Goal: Information Seeking & Learning: Learn about a topic

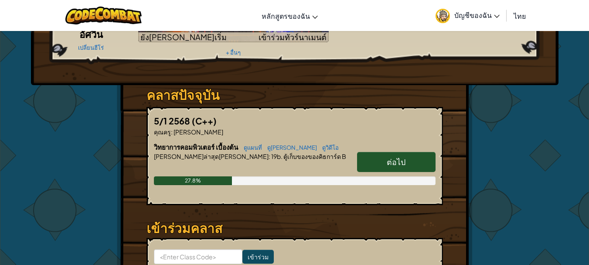
scroll to position [131, 0]
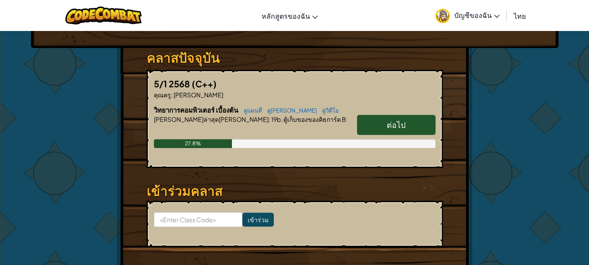
click at [383, 128] on link "ต่อไป" at bounding box center [396, 125] width 79 height 20
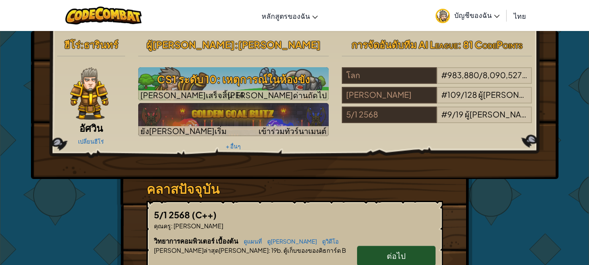
select select "th"
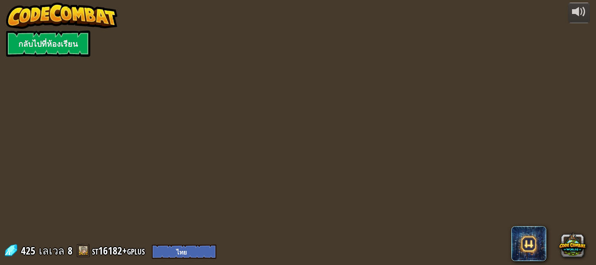
select select "th"
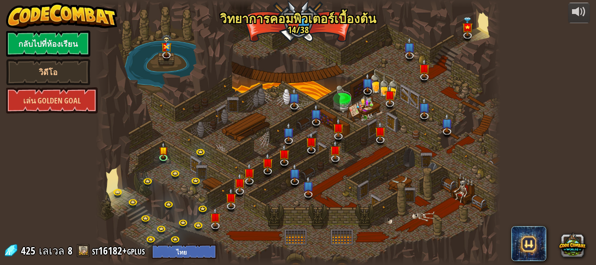
select select "th"
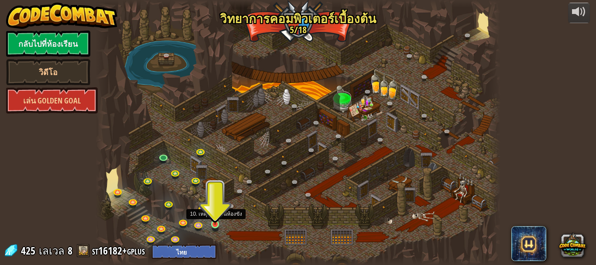
click at [218, 222] on img at bounding box center [214, 213] width 9 height 21
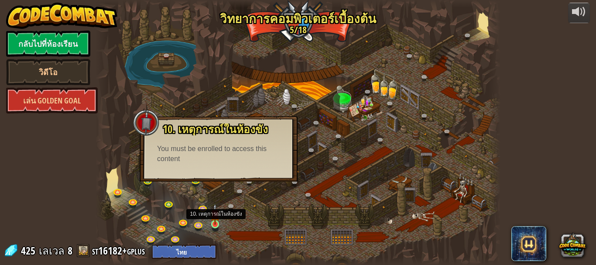
click at [213, 215] on img at bounding box center [214, 213] width 9 height 21
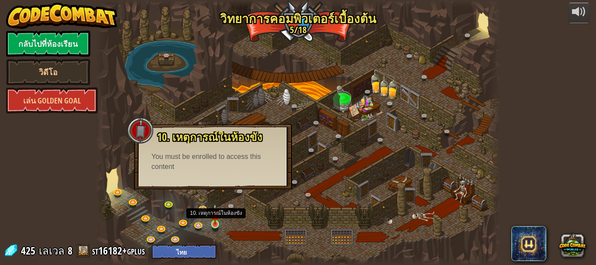
click at [215, 222] on img at bounding box center [214, 213] width 9 height 21
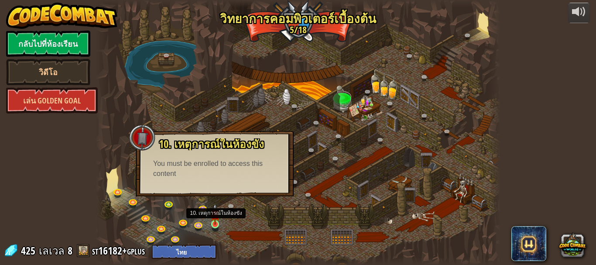
click at [215, 224] on img at bounding box center [214, 213] width 9 height 21
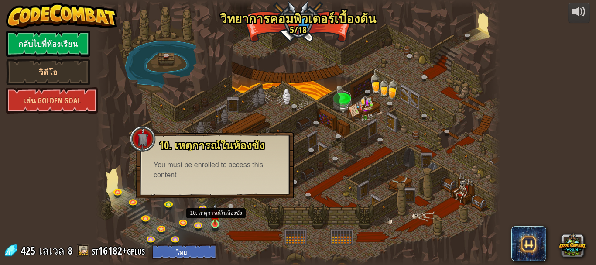
click at [215, 224] on img at bounding box center [214, 213] width 9 height 21
click at [216, 224] on img at bounding box center [214, 213] width 9 height 21
click at [215, 224] on img at bounding box center [214, 213] width 9 height 21
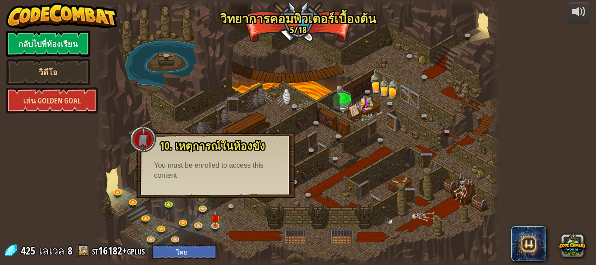
click at [221, 119] on div at bounding box center [298, 132] width 405 height 265
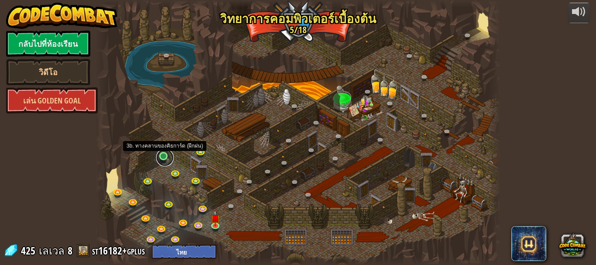
click at [164, 157] on link at bounding box center [164, 157] width 17 height 17
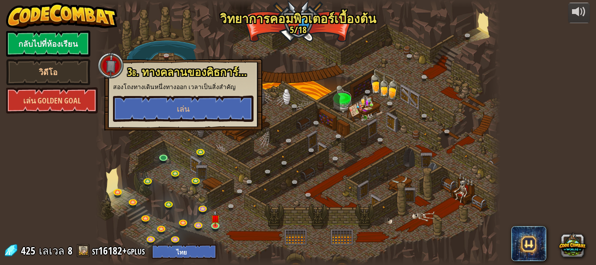
drag, startPoint x: 299, startPoint y: 169, endPoint x: 280, endPoint y: 179, distance: 21.5
click at [294, 171] on div at bounding box center [298, 132] width 405 height 265
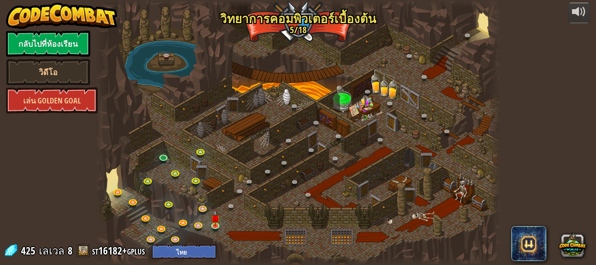
click at [238, 170] on div at bounding box center [298, 132] width 405 height 265
drag, startPoint x: 241, startPoint y: 185, endPoint x: 236, endPoint y: 191, distance: 7.5
click at [240, 186] on div "25. Kithgard ประตู (ล็อค) หนีออกจาก[PERSON_NAME]คิธการ์ด และอย่าให้ยามจับได้ 26…" at bounding box center [298, 132] width 405 height 265
click at [236, 191] on link at bounding box center [241, 192] width 17 height 17
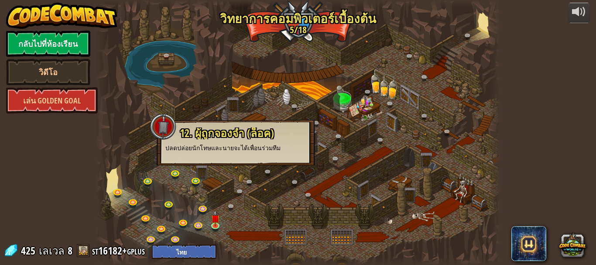
drag, startPoint x: 233, startPoint y: 199, endPoint x: 235, endPoint y: 208, distance: 9.3
click at [233, 200] on div at bounding box center [298, 132] width 405 height 265
click at [235, 208] on link at bounding box center [233, 207] width 17 height 17
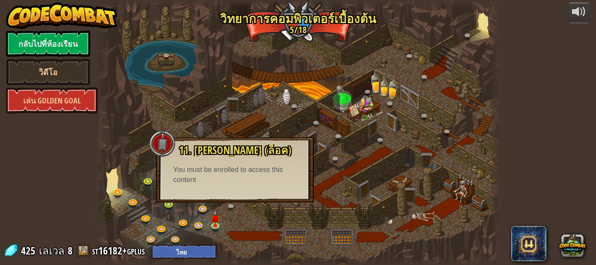
click at [233, 176] on div "You must be enrolled to access this content" at bounding box center [234, 175] width 123 height 20
click at [227, 211] on link at bounding box center [233, 207] width 17 height 17
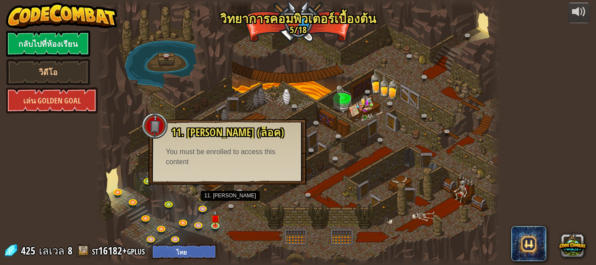
click at [249, 229] on div at bounding box center [298, 132] width 405 height 265
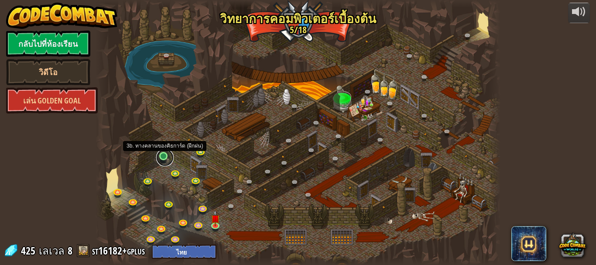
click at [166, 157] on link at bounding box center [164, 157] width 17 height 17
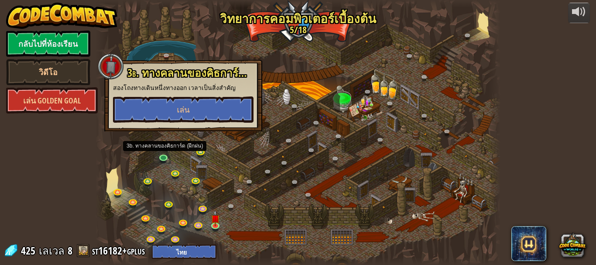
click at [245, 173] on div at bounding box center [298, 132] width 405 height 265
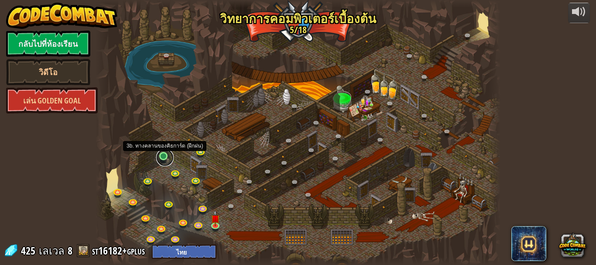
click at [166, 154] on link at bounding box center [164, 157] width 17 height 17
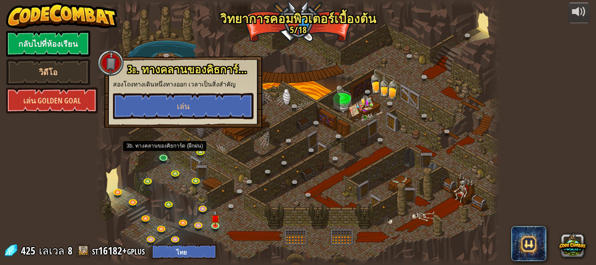
click at [228, 159] on div at bounding box center [298, 132] width 405 height 265
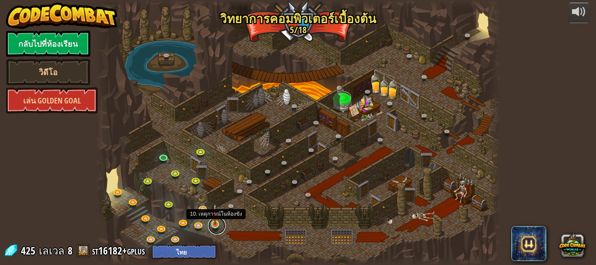
click at [215, 225] on link at bounding box center [216, 225] width 17 height 17
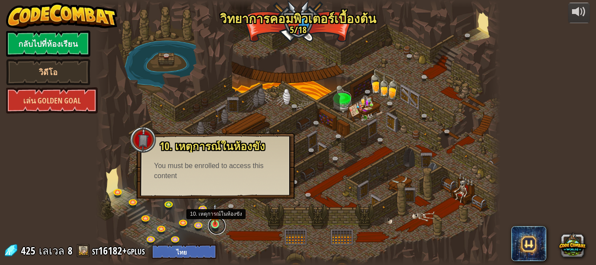
click at [215, 225] on link at bounding box center [216, 225] width 17 height 17
click at [232, 220] on div at bounding box center [298, 132] width 405 height 265
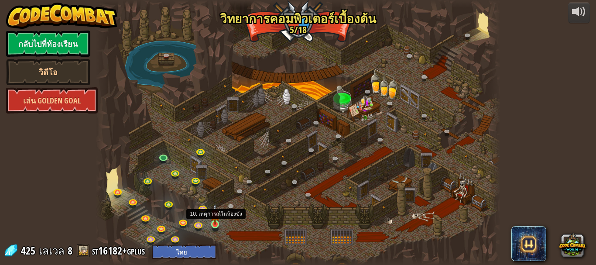
click at [215, 223] on img at bounding box center [214, 213] width 9 height 21
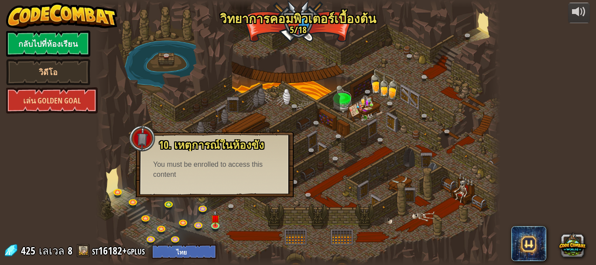
click at [381, 64] on div at bounding box center [298, 132] width 405 height 265
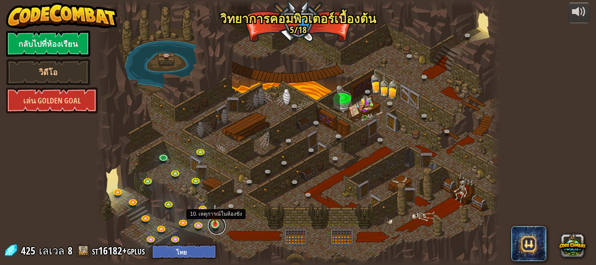
click at [218, 228] on link at bounding box center [216, 225] width 17 height 17
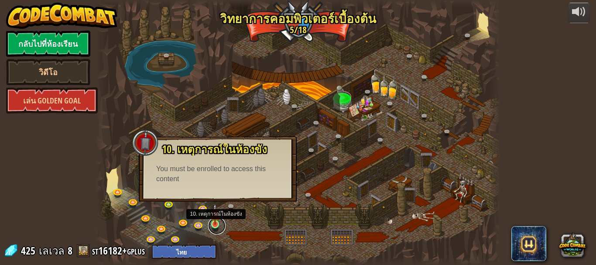
click at [218, 227] on link at bounding box center [216, 225] width 17 height 17
click at [235, 218] on div at bounding box center [298, 132] width 405 height 265
